Goal: Information Seeking & Learning: Learn about a topic

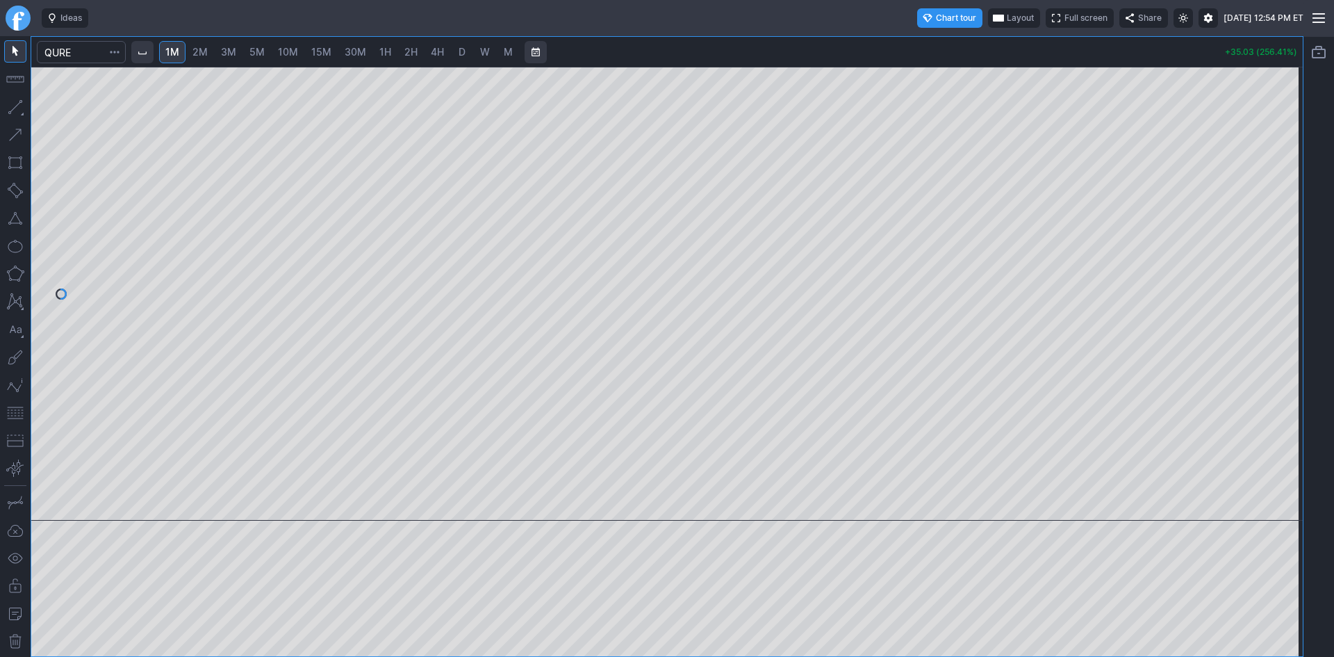
drag, startPoint x: 1292, startPoint y: 202, endPoint x: 1276, endPoint y: 248, distance: 48.6
click at [1283, 246] on div at bounding box center [1288, 290] width 29 height 419
drag, startPoint x: 1285, startPoint y: 240, endPoint x: 1286, endPoint y: 207, distance: 32.7
click at [1286, 207] on div at bounding box center [1288, 290] width 29 height 419
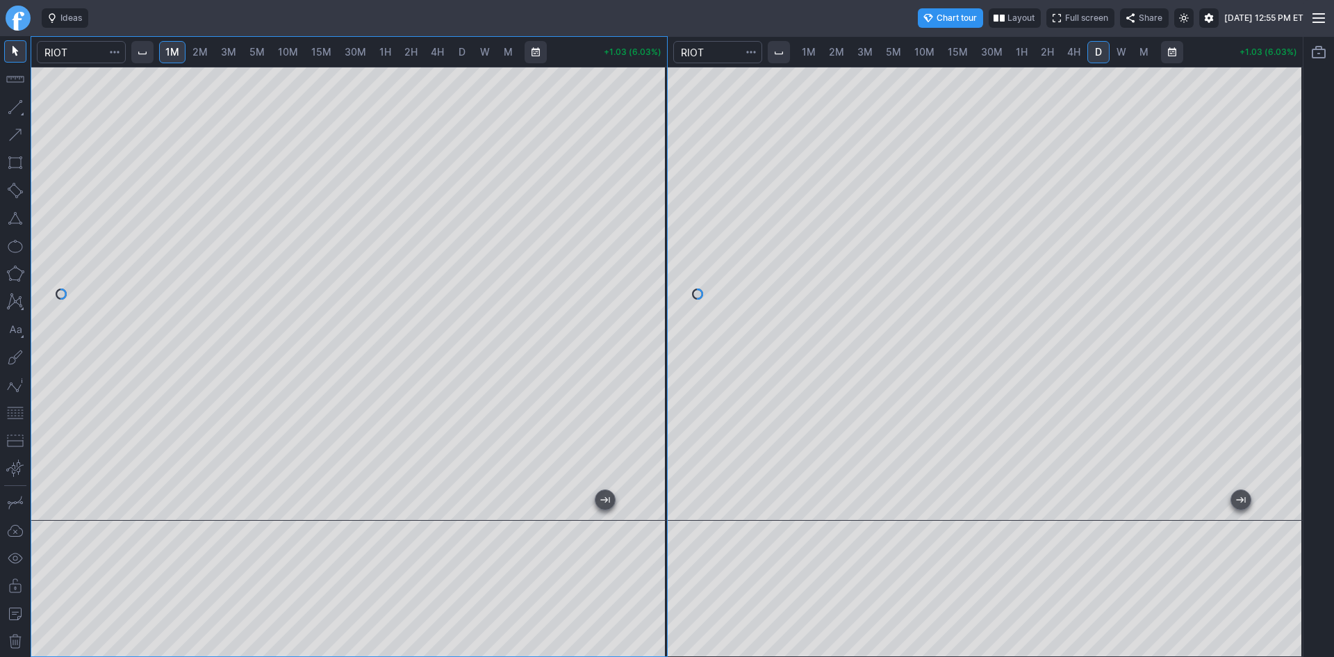
click at [757, 132] on div "1M 2M 3M 5M 10M 15M 30M 1H 2H 4H D W M +1.03 (6.03%) 1M 2M 3M 5M 10M 15M 30M 1H…" at bounding box center [667, 346] width 1273 height 621
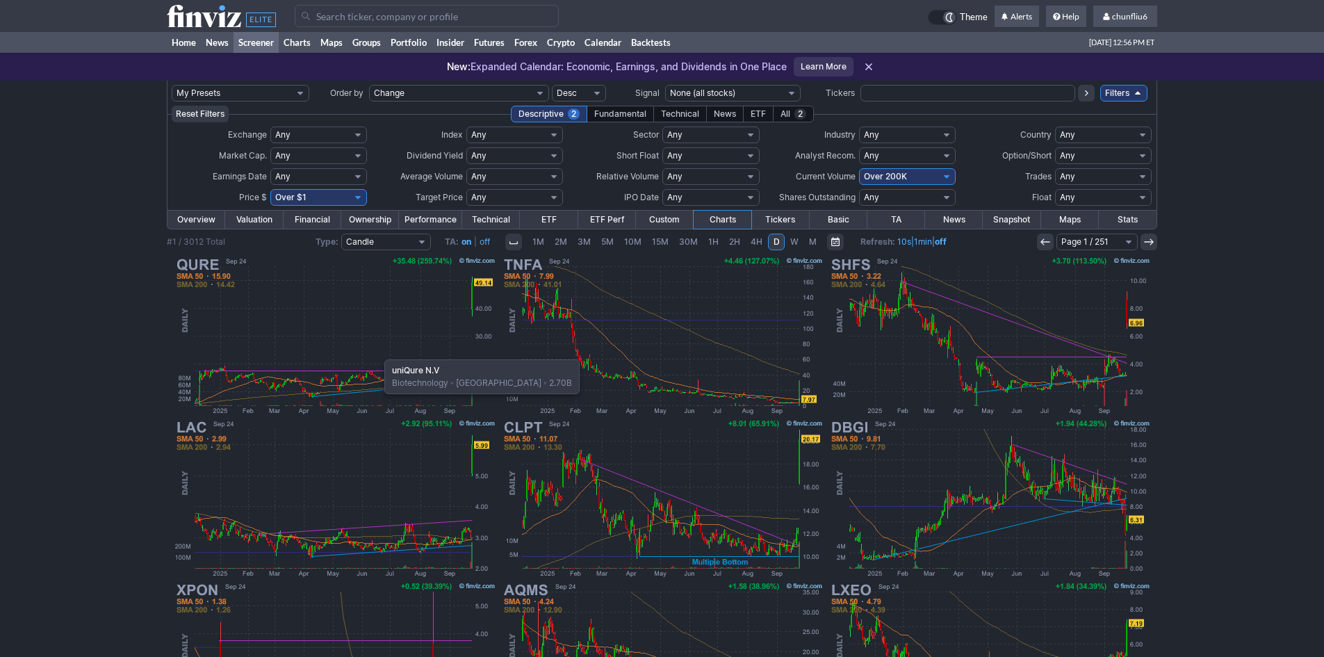
click at [377, 352] on img at bounding box center [334, 335] width 325 height 163
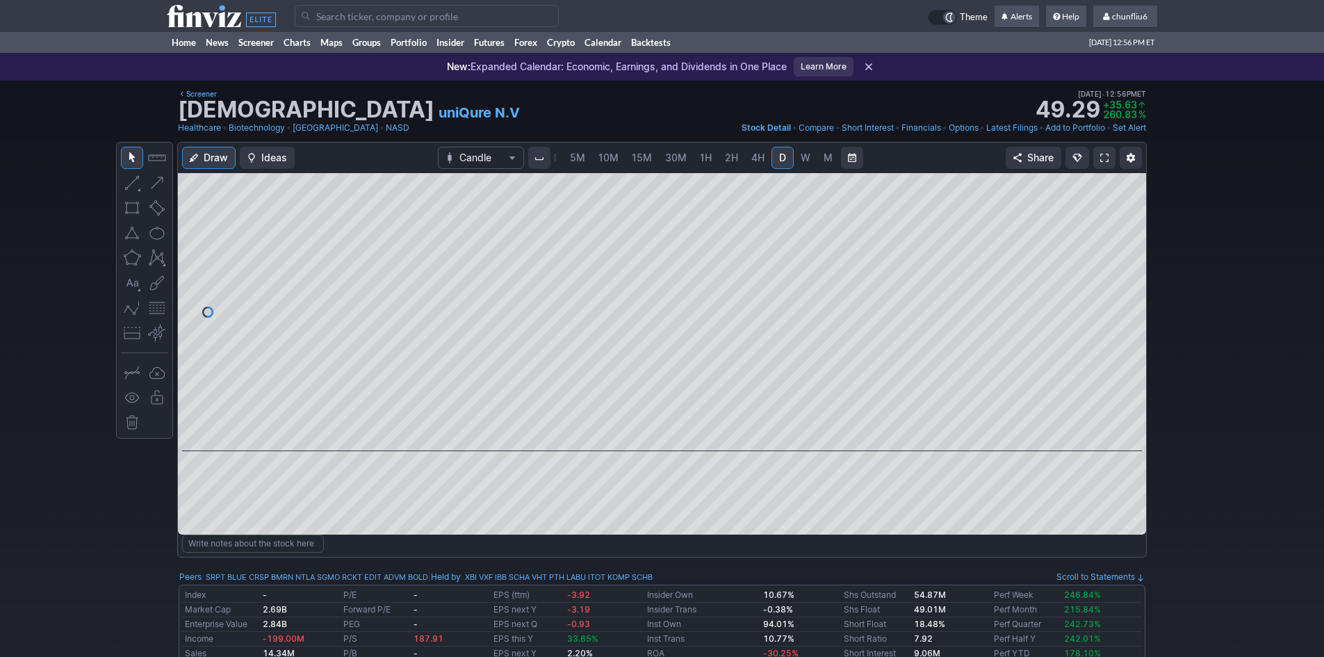
click at [801, 158] on span "W" at bounding box center [806, 157] width 10 height 12
click at [598, 392] on div at bounding box center [662, 312] width 968 height 278
click at [154, 304] on button "button" at bounding box center [157, 308] width 22 height 22
